Goal: Download file/media

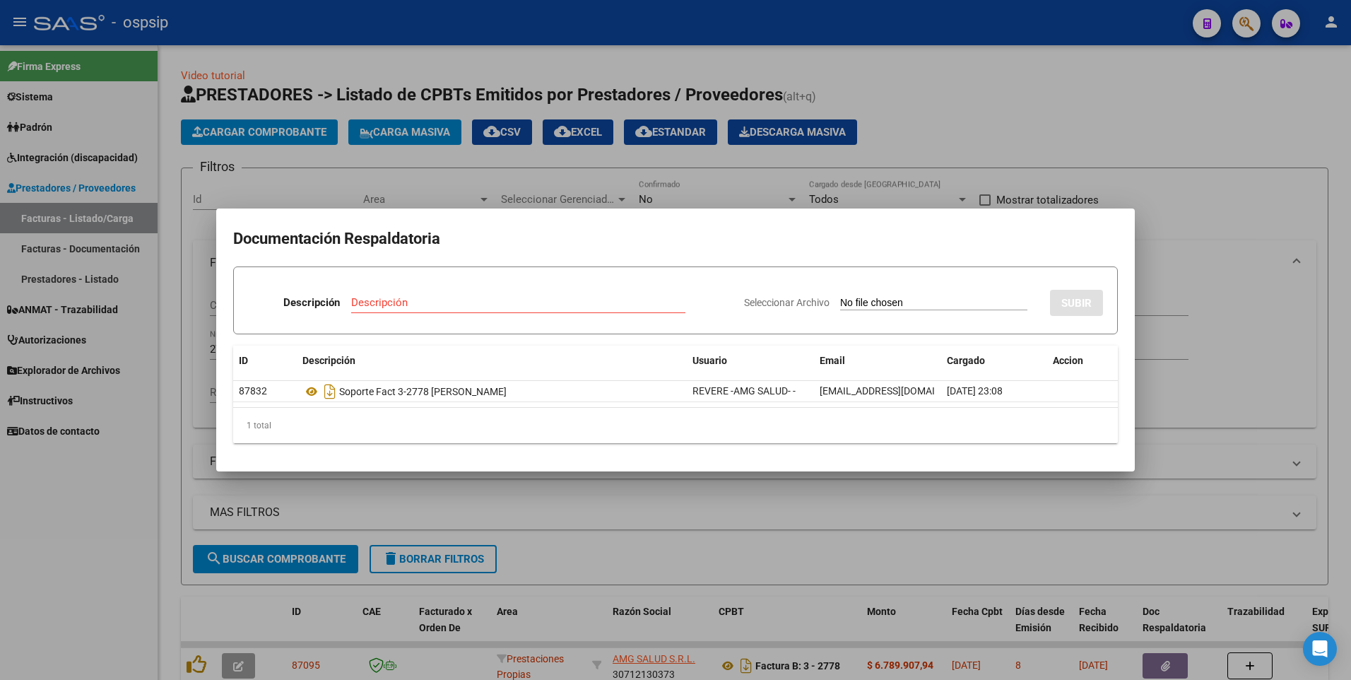
click at [575, 148] on div at bounding box center [675, 340] width 1351 height 680
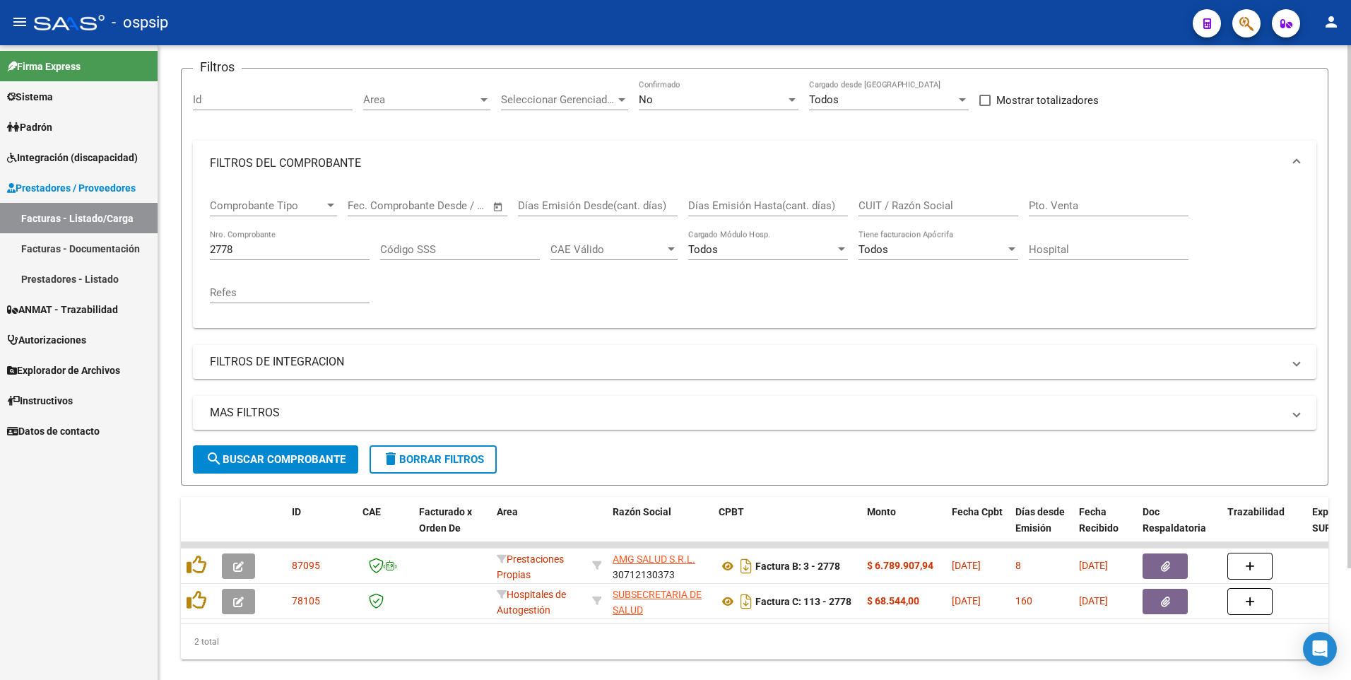
click at [257, 249] on input "2778" at bounding box center [290, 249] width 160 height 13
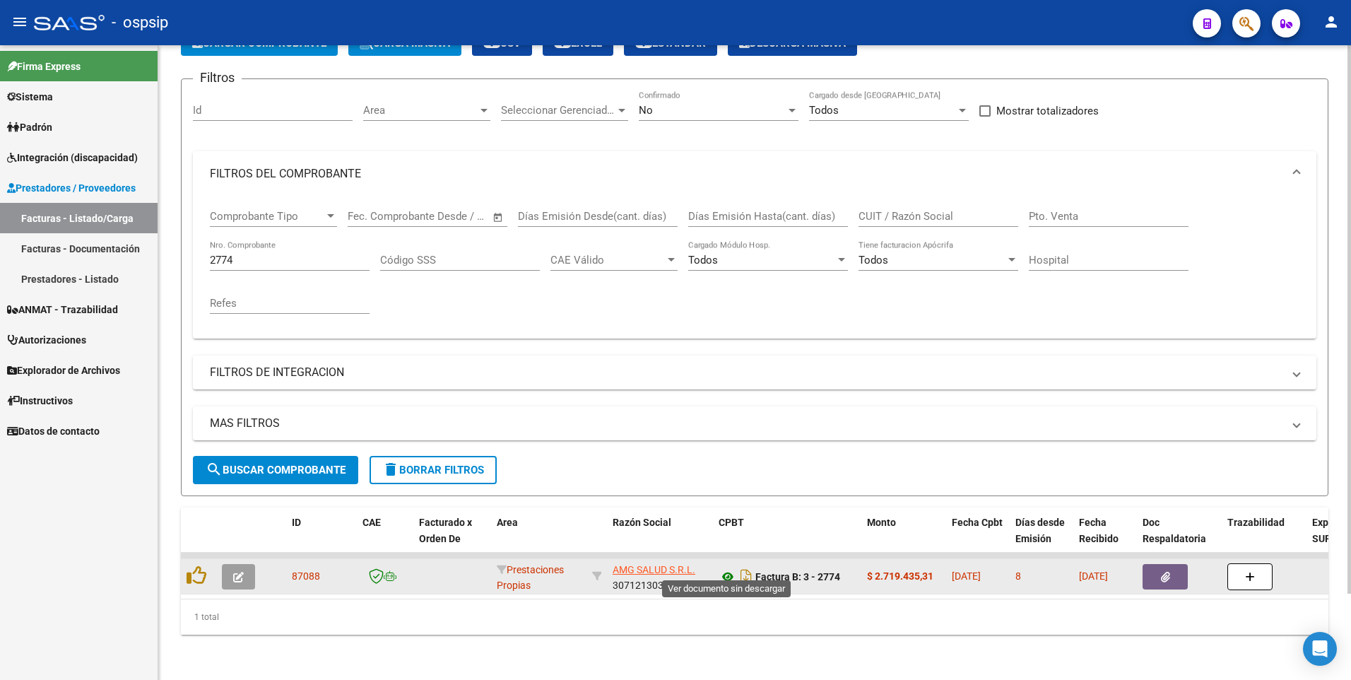
click at [729, 568] on icon at bounding box center [728, 576] width 18 height 17
click at [1150, 564] on button "button" at bounding box center [1165, 576] width 45 height 25
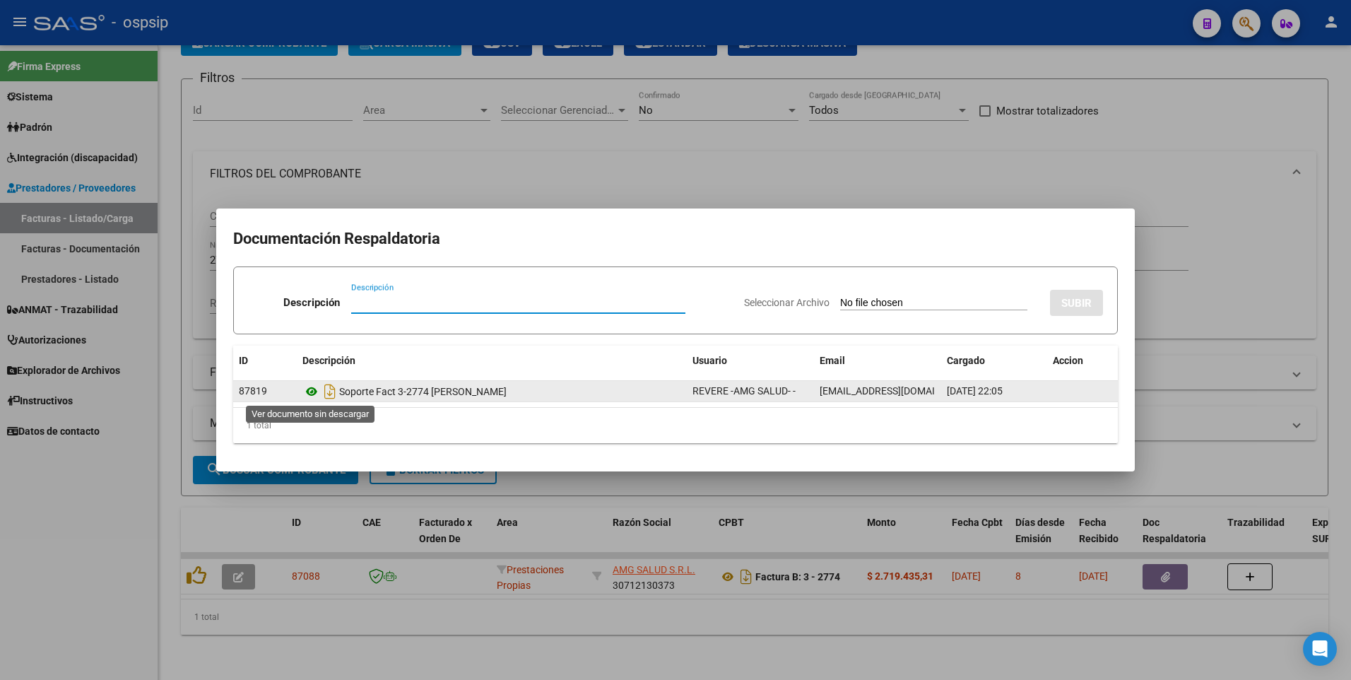
click at [315, 390] on icon at bounding box center [311, 391] width 18 height 17
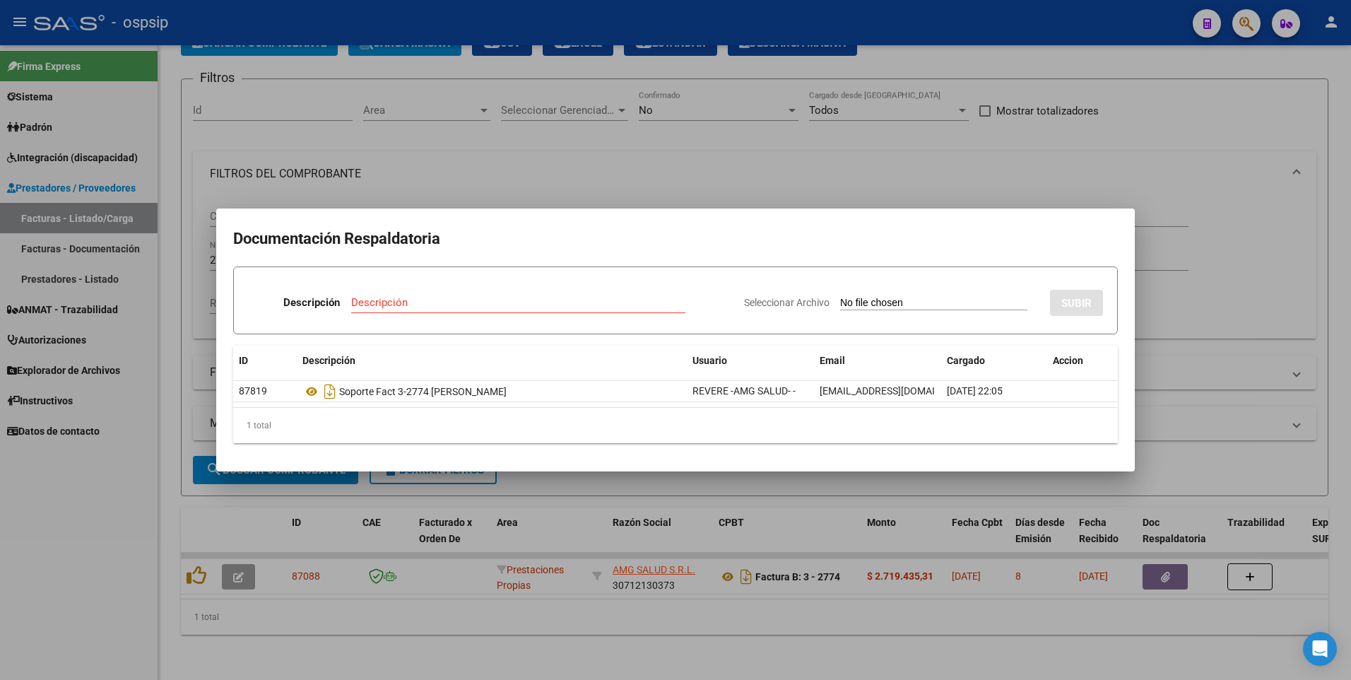
click at [15, 550] on div at bounding box center [675, 340] width 1351 height 680
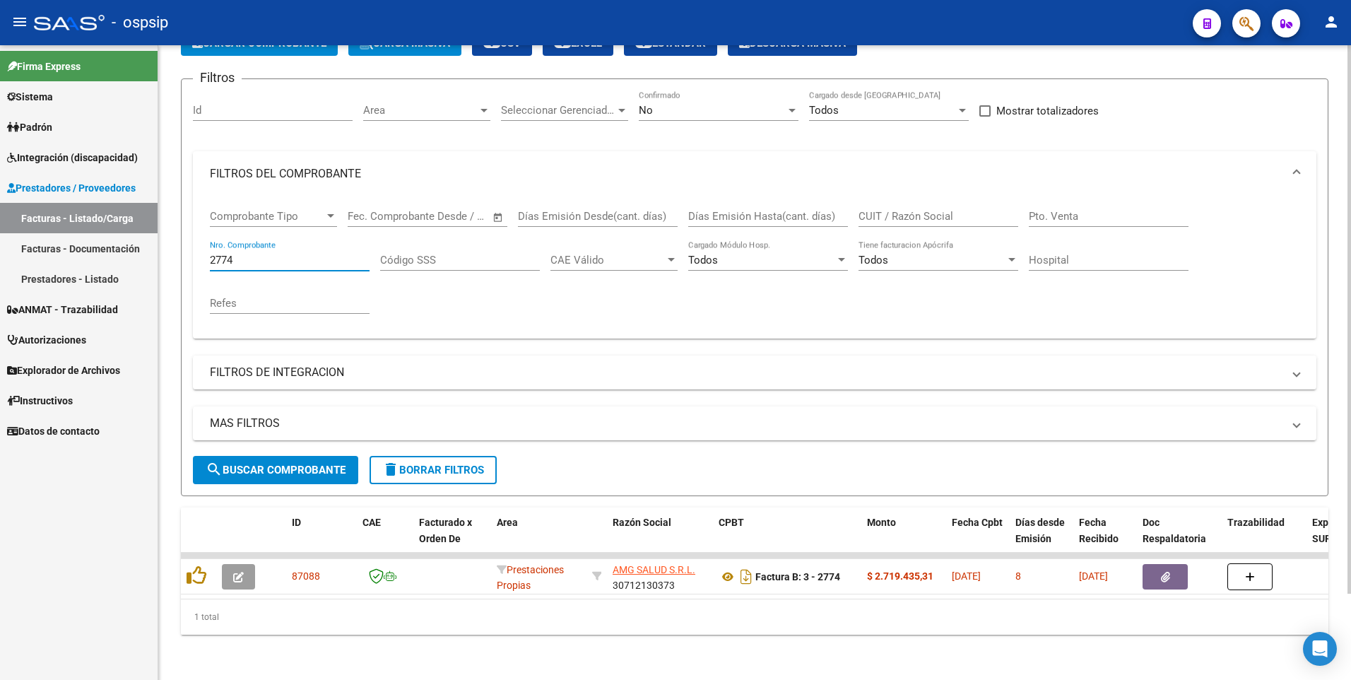
click at [236, 254] on input "2774" at bounding box center [290, 260] width 160 height 13
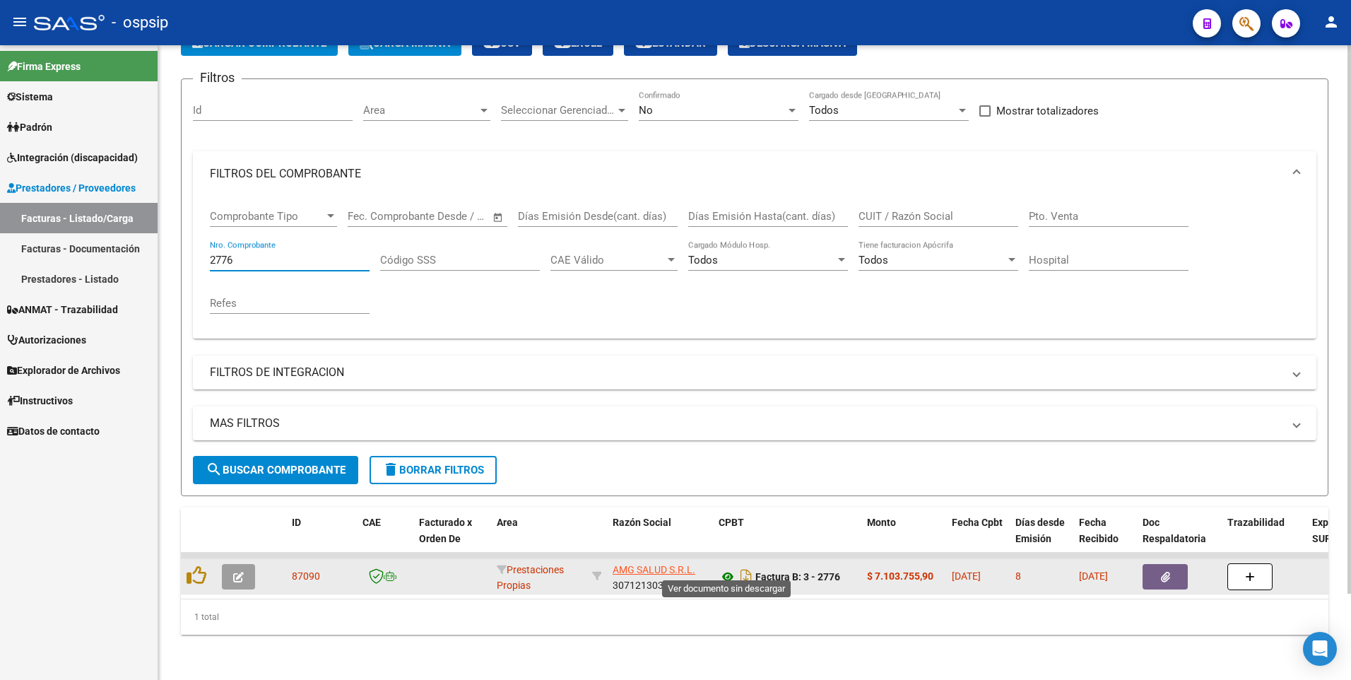
type input "2776"
click at [725, 568] on icon at bounding box center [728, 576] width 18 height 17
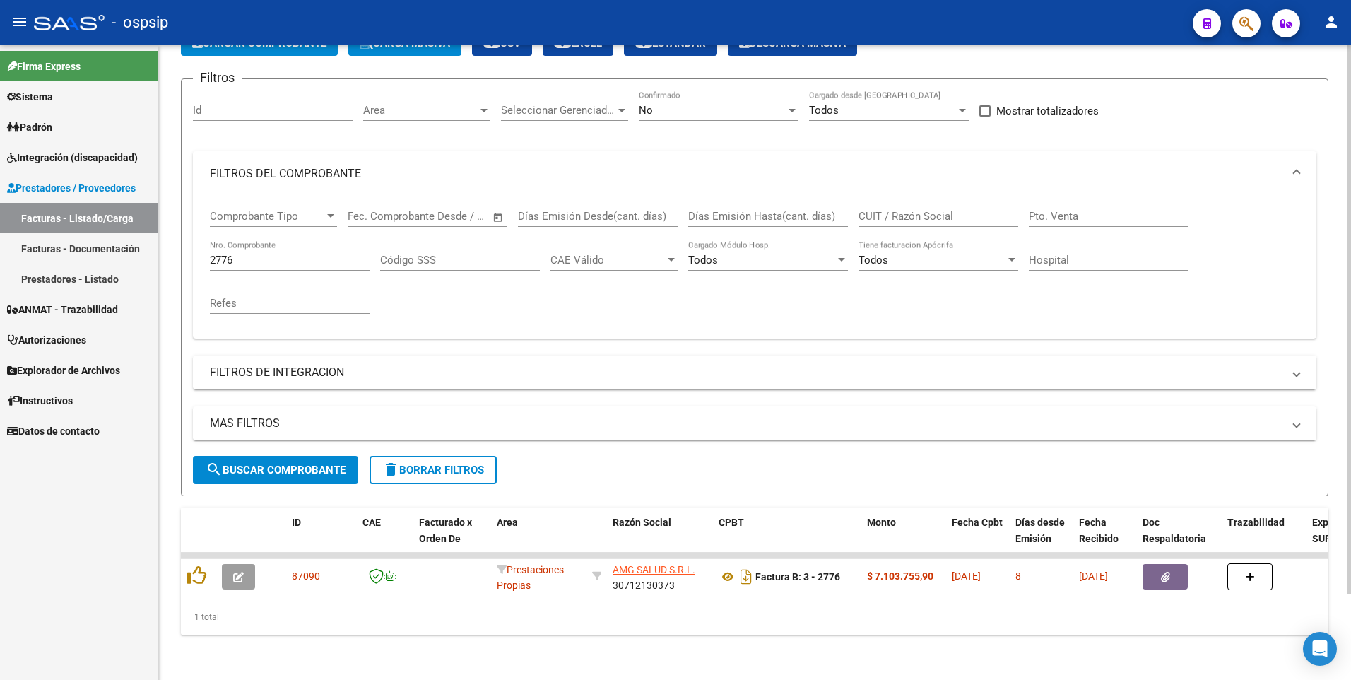
click at [1203, 90] on div "Filtros Id Area Area Seleccionar Gerenciador Seleccionar Gerenciador No Confirm…" at bounding box center [755, 272] width 1124 height 365
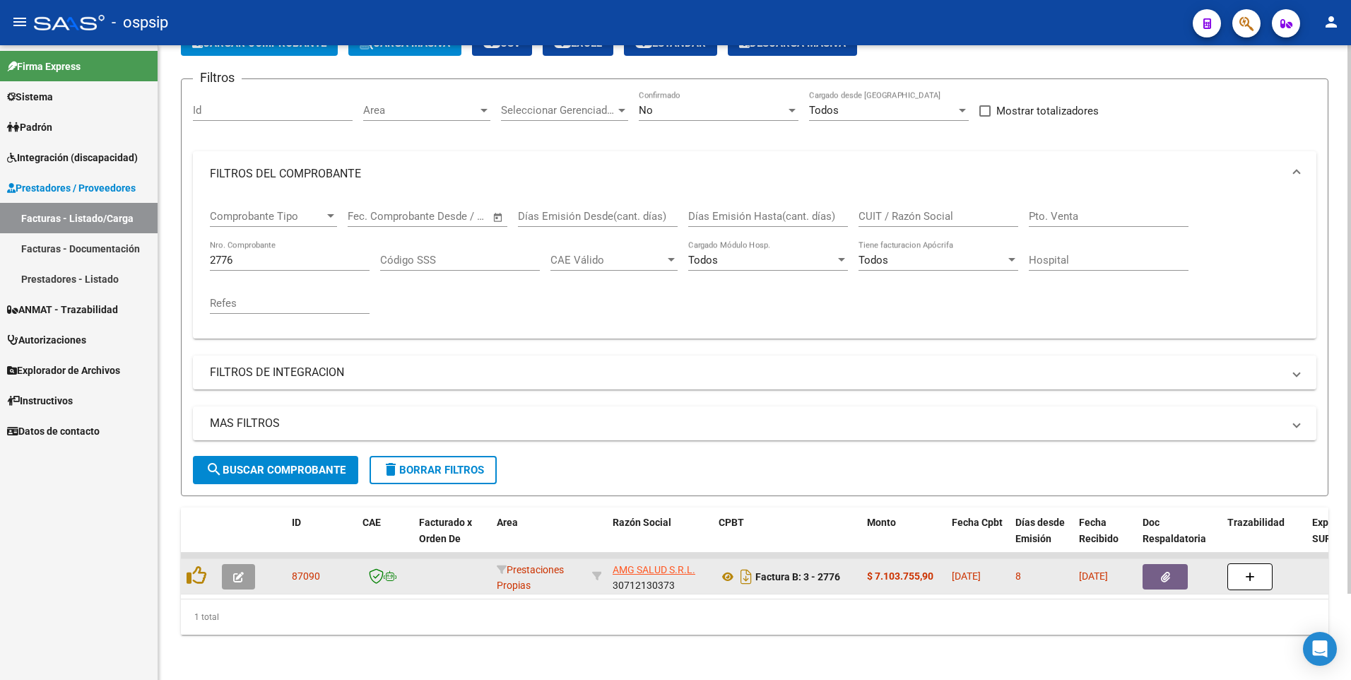
click at [1161, 572] on icon "button" at bounding box center [1165, 577] width 9 height 11
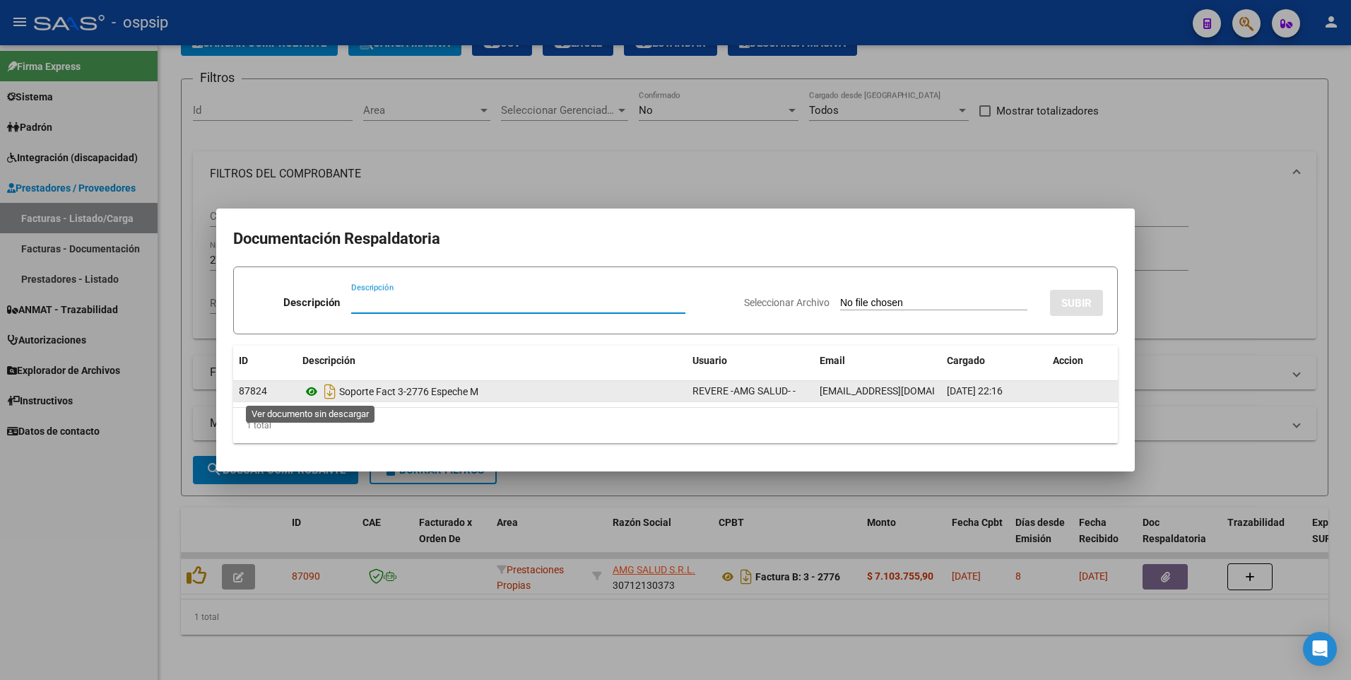
click at [305, 395] on icon at bounding box center [311, 391] width 18 height 17
